Goal: Information Seeking & Learning: Learn about a topic

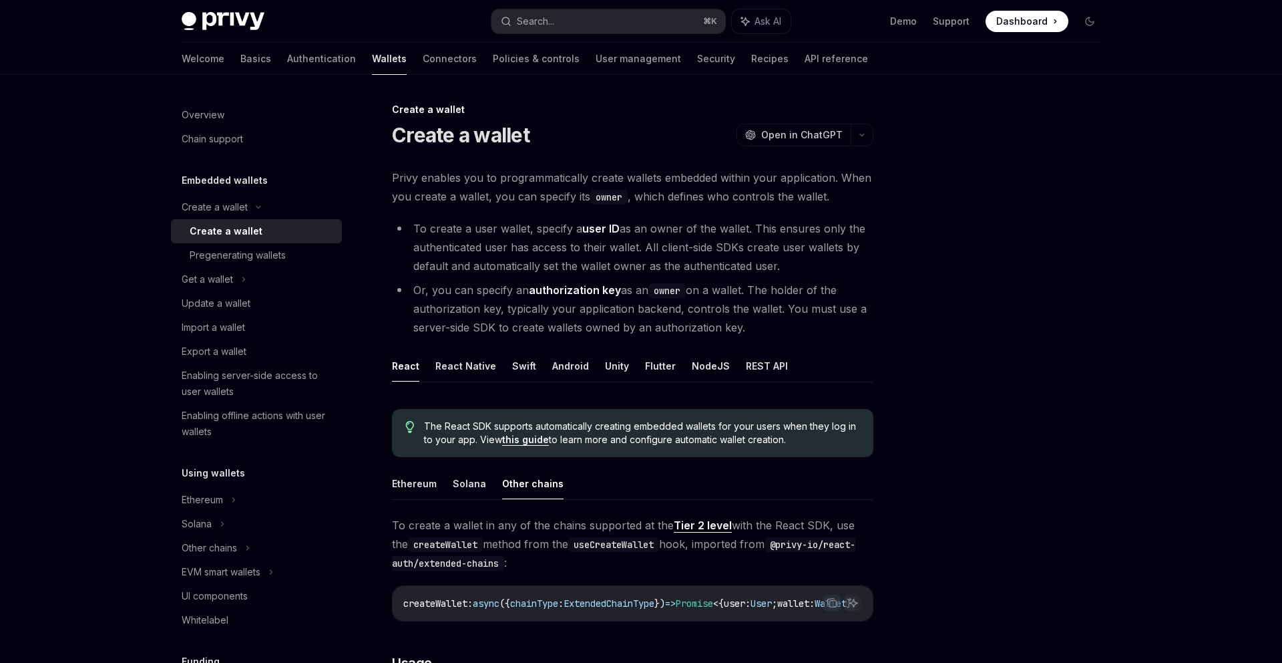
click at [736, 230] on li "To create a user wallet, specify a user ID as an owner of the wallet. This ensu…" at bounding box center [633, 247] width 482 height 56
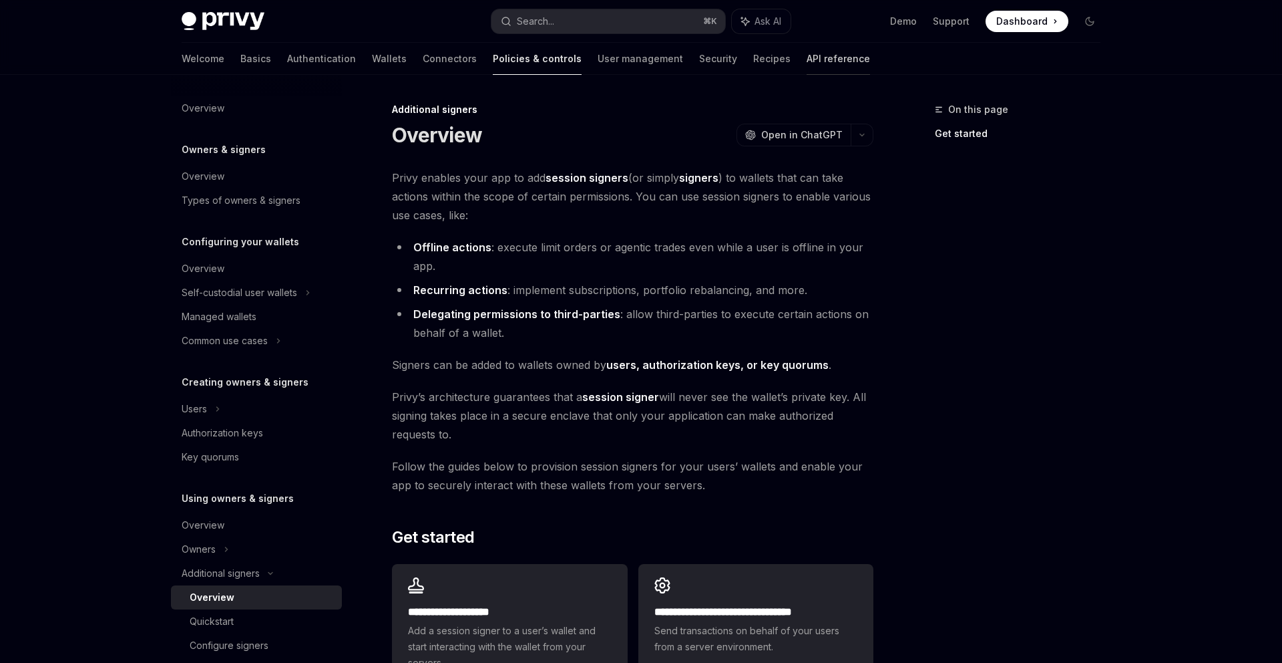
click at [807, 63] on link "API reference" at bounding box center [838, 59] width 63 height 32
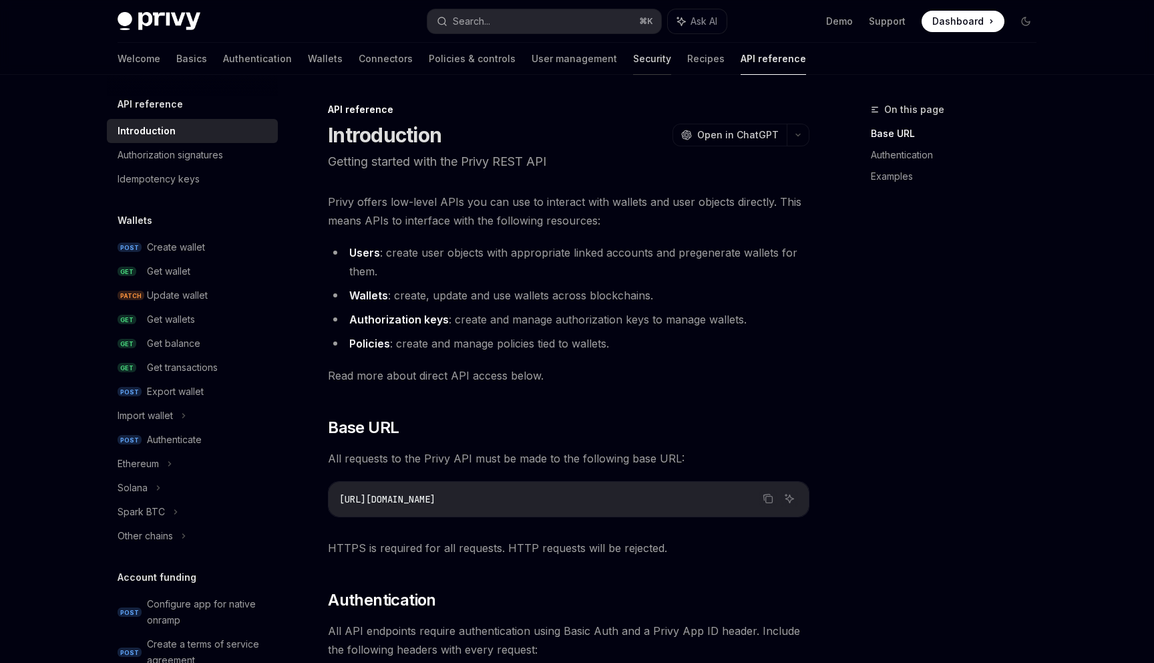
type textarea "*"
